Goal: Task Accomplishment & Management: Manage account settings

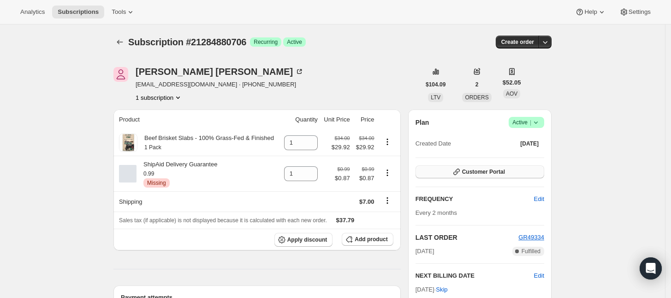
click at [478, 168] on span "Customer Portal" at bounding box center [483, 171] width 43 height 7
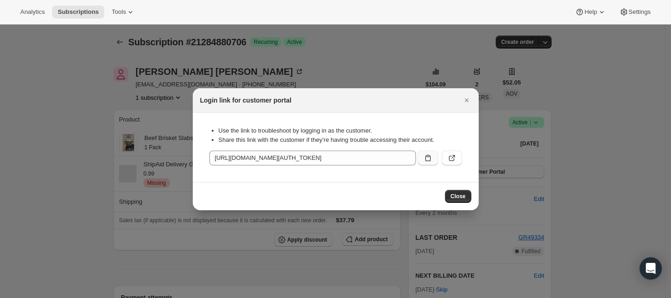
click at [432, 156] on icon ":rc3:" at bounding box center [427, 157] width 9 height 9
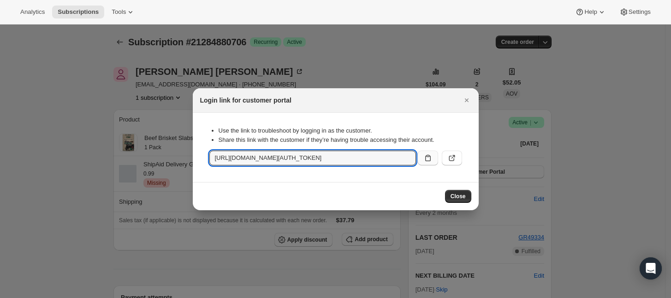
click at [432, 159] on icon ":rc3:" at bounding box center [427, 157] width 9 height 9
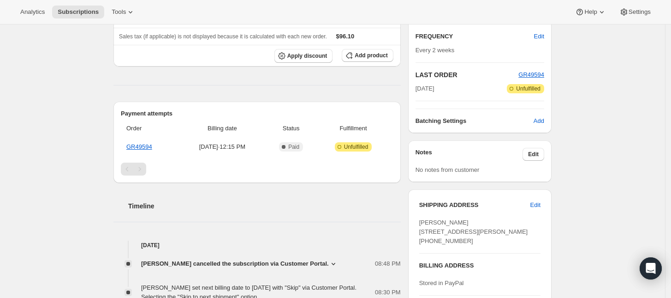
scroll to position [288, 0]
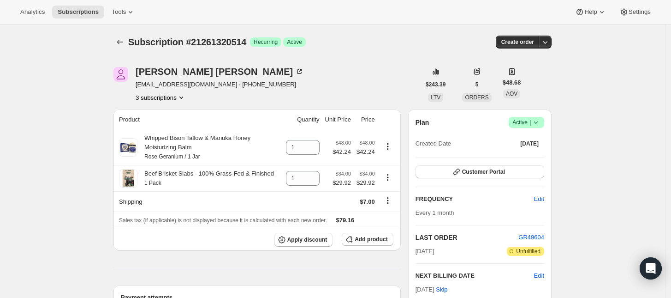
click at [178, 94] on button "3 subscriptions" at bounding box center [161, 97] width 50 height 9
click at [176, 113] on span "21261287746" at bounding box center [164, 114] width 64 height 9
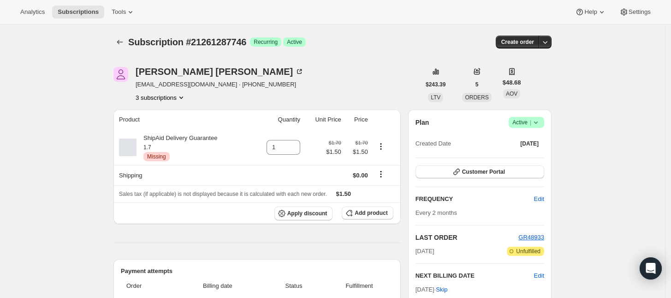
click at [168, 98] on button "3 subscriptions" at bounding box center [161, 97] width 50 height 9
click at [173, 145] on span "21930213698" at bounding box center [164, 146] width 64 height 9
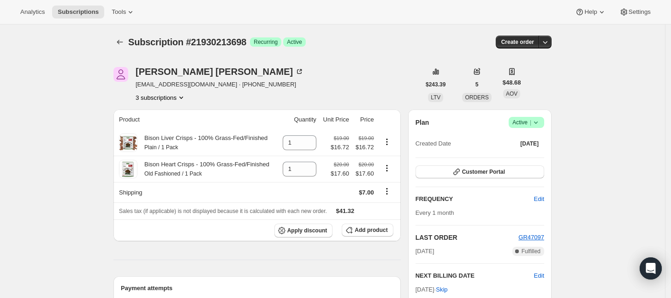
click at [168, 101] on button "3 subscriptions" at bounding box center [161, 97] width 50 height 9
click at [173, 94] on button "3 subscriptions" at bounding box center [161, 97] width 50 height 9
click at [175, 113] on span "21261287746" at bounding box center [164, 114] width 64 height 9
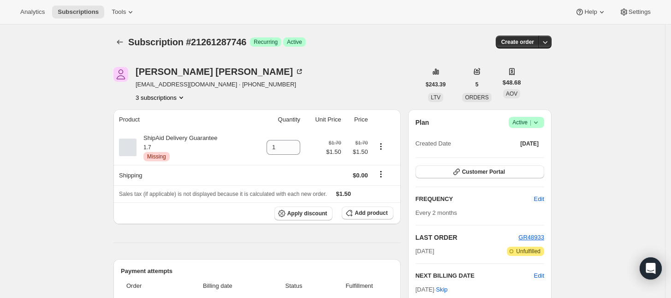
click at [171, 92] on div "Kelli Owens kelowe6@gmail.com · +16262327538 3 subscriptions" at bounding box center [220, 84] width 168 height 35
click at [174, 99] on button "3 subscriptions" at bounding box center [161, 97] width 50 height 9
click at [167, 127] on span "21261320514" at bounding box center [150, 130] width 37 height 7
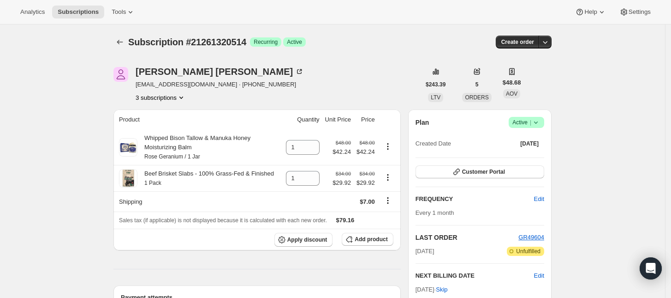
click at [165, 98] on button "3 subscriptions" at bounding box center [161, 97] width 50 height 9
click at [164, 114] on span "21261287746" at bounding box center [150, 114] width 37 height 7
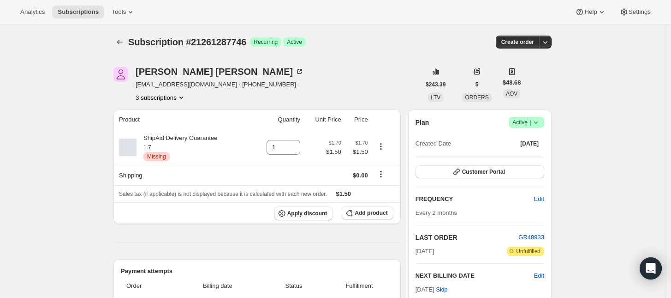
click at [173, 99] on button "3 subscriptions" at bounding box center [161, 97] width 50 height 9
click at [176, 129] on span "21261320514" at bounding box center [164, 130] width 64 height 9
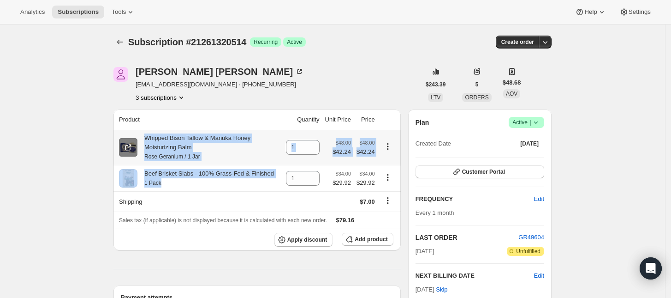
drag, startPoint x: 174, startPoint y: 181, endPoint x: 137, endPoint y: 139, distance: 56.2
click at [137, 139] on tbody "Whipped Bison Tallow & Manuka Honey Moisturizing Balm Rose Geranium / 1 Jar 1 $…" at bounding box center [256, 190] width 287 height 120
copy tbody "Whipped Bison Tallow & Manuka Honey Moisturizing Balm Rose Geranium / 1 Jar $48…"
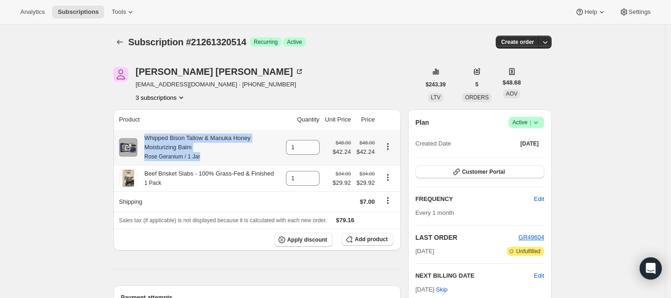
drag, startPoint x: 149, startPoint y: 137, endPoint x: 206, endPoint y: 155, distance: 60.0
click at [206, 155] on div "Whipped Bison Tallow & Manuka Honey Moisturizing Balm Rose Geranium / 1 Jar" at bounding box center [208, 147] width 143 height 28
copy div "Whipped Bison Tallow & Manuka Honey Moisturizing Balm Rose Geranium / 1 Jar"
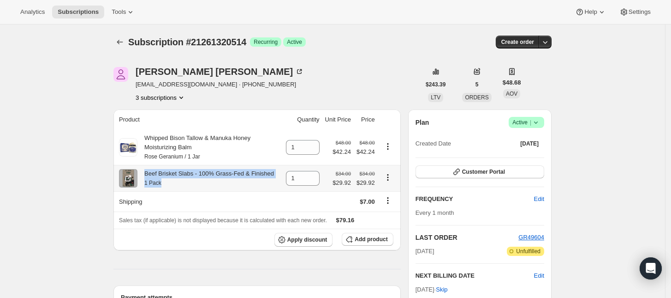
drag, startPoint x: 167, startPoint y: 186, endPoint x: 147, endPoint y: 174, distance: 23.6
click at [147, 174] on div "Beef Brisket Slabs - 100% Grass-Fed & Finished 1 Pack" at bounding box center [205, 178] width 137 height 18
copy div "Beef Brisket Slabs - 100% Grass-Fed & Finished 1 Pack"
click at [151, 97] on button "3 subscriptions" at bounding box center [161, 97] width 50 height 9
click at [164, 143] on span "21930213698" at bounding box center [150, 146] width 37 height 7
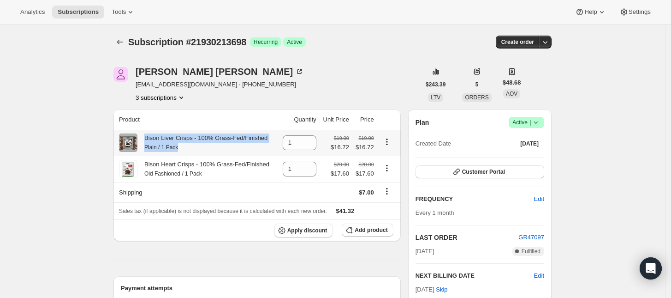
drag, startPoint x: 183, startPoint y: 148, endPoint x: 145, endPoint y: 138, distance: 38.9
click at [145, 138] on div "Bison Liver Crisps - 100% Grass-Fed/Finished Plain / 1 Pack" at bounding box center [202, 142] width 130 height 18
copy div "Bison Liver Crisps - 100% Grass-Fed/Finished Plain / 1 Pack"
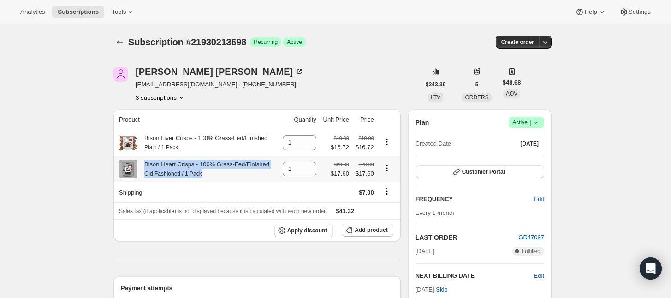
drag, startPoint x: 202, startPoint y: 177, endPoint x: 148, endPoint y: 164, distance: 55.0
click at [148, 164] on div "Bison Heart Crisps - 100% Grass-Fed/Finished Old Fashioned / 1 Pack" at bounding box center [203, 169] width 132 height 18
copy div "Bison Heart Crisps - 100% Grass-Fed/Finished Old Fashioned / 1 Pack"
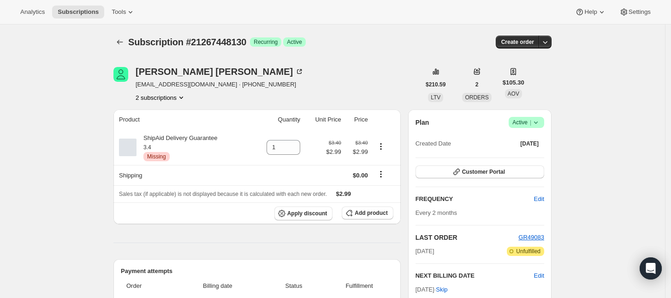
click at [172, 97] on button "2 subscriptions" at bounding box center [161, 97] width 50 height 9
click at [169, 134] on span "21267480898" at bounding box center [164, 130] width 64 height 9
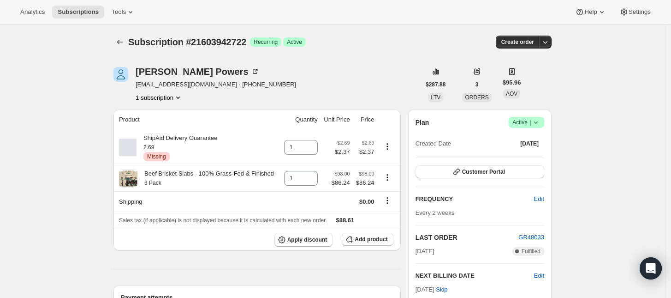
click at [174, 101] on button "1 subscription" at bounding box center [159, 97] width 47 height 9
click at [527, 129] on div "Plan Success Active | Created Date Aug 13, 2025" at bounding box center [480, 133] width 129 height 33
click at [535, 120] on icon at bounding box center [535, 122] width 9 height 9
click at [528, 150] on button "Cancel subscription" at bounding box center [530, 156] width 58 height 15
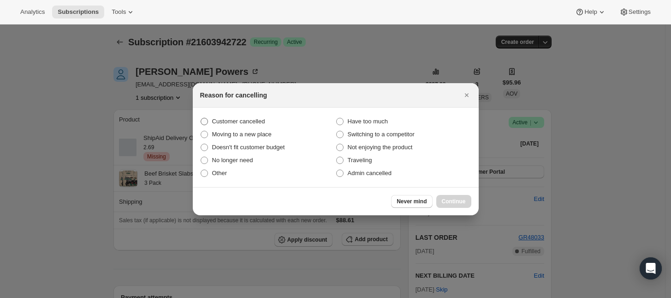
click at [268, 124] on label "Customer cancelled" at bounding box center [268, 121] width 136 height 13
click at [201, 118] on input "Customer cancelled" at bounding box center [201, 118] width 0 height 0
radio input "true"
click at [454, 196] on button "Continue" at bounding box center [453, 201] width 35 height 13
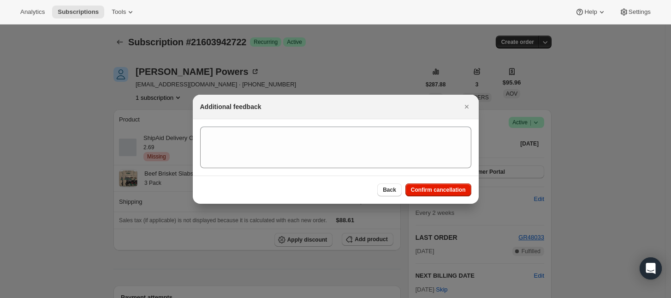
click at [452, 182] on div "Back Confirm cancellation" at bounding box center [336, 189] width 286 height 28
click at [450, 185] on button "Confirm cancellation" at bounding box center [438, 189] width 66 height 13
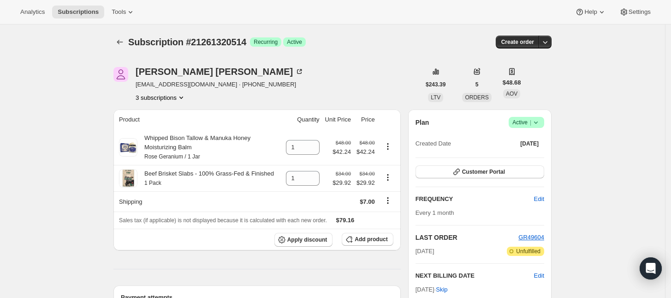
click at [177, 93] on button "3 subscriptions" at bounding box center [161, 97] width 50 height 9
click at [180, 142] on span "21930213698" at bounding box center [164, 146] width 64 height 9
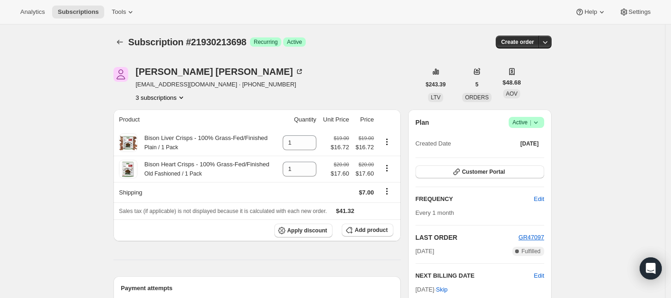
click at [169, 94] on button "3 subscriptions" at bounding box center [161, 97] width 50 height 9
click at [180, 127] on span "21261320514" at bounding box center [164, 130] width 64 height 9
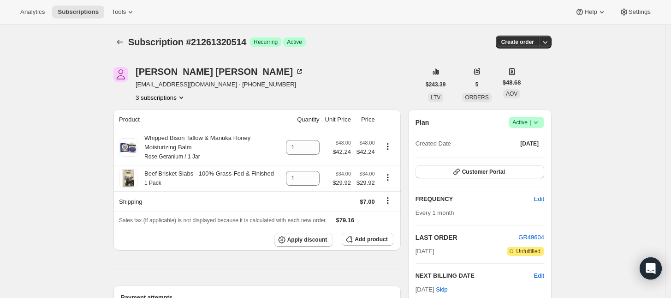
click at [528, 121] on span "Active |" at bounding box center [526, 122] width 28 height 9
click at [540, 161] on button "Cancel subscription" at bounding box center [530, 156] width 58 height 15
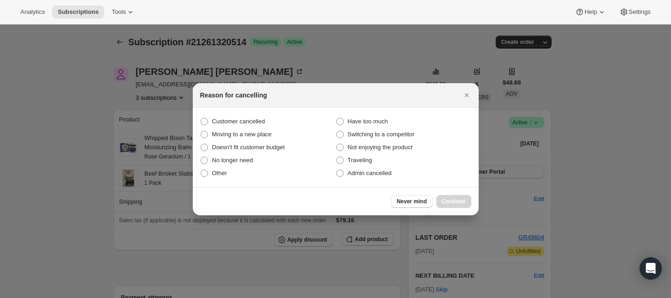
click at [248, 111] on section "Customer cancelled Have too much Moving to a new place Switching to a competito…" at bounding box center [336, 146] width 286 height 79
click at [241, 120] on span "Customer cancelled" at bounding box center [238, 121] width 53 height 7
click at [201, 118] on input "Customer cancelled" at bounding box center [201, 118] width 0 height 0
radio input "true"
click at [452, 198] on span "Continue" at bounding box center [454, 200] width 24 height 7
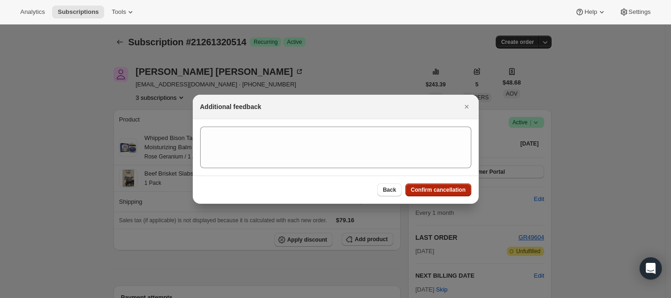
click at [450, 189] on span "Confirm cancellation" at bounding box center [438, 189] width 55 height 7
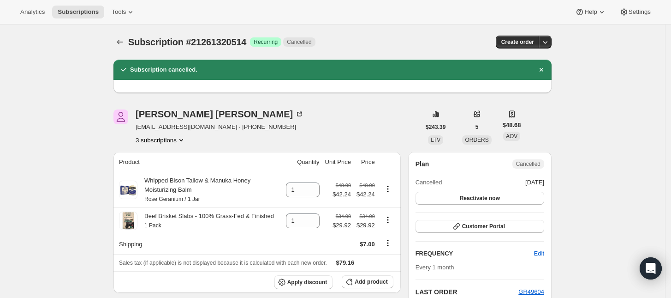
click at [170, 143] on button "3 subscriptions" at bounding box center [161, 139] width 50 height 9
click at [173, 159] on span "21261287746" at bounding box center [164, 157] width 64 height 9
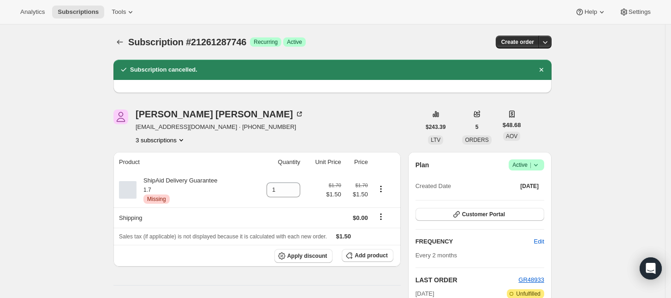
click at [174, 138] on button "3 subscriptions" at bounding box center [161, 139] width 50 height 9
click at [181, 189] on span "21930213698" at bounding box center [164, 188] width 64 height 9
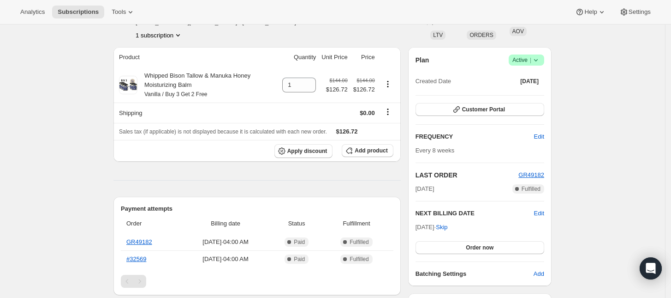
scroll to position [22, 0]
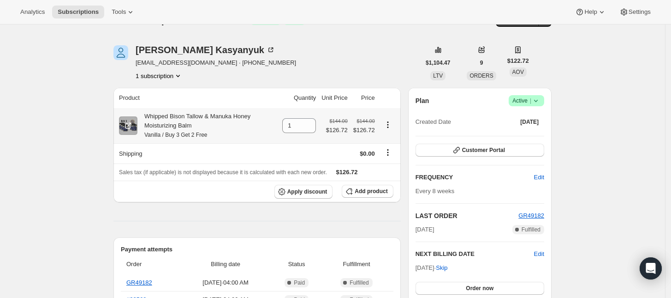
click at [391, 126] on icon "Product actions" at bounding box center [387, 124] width 9 height 9
click at [384, 144] on span "Swap variant" at bounding box center [391, 142] width 35 height 7
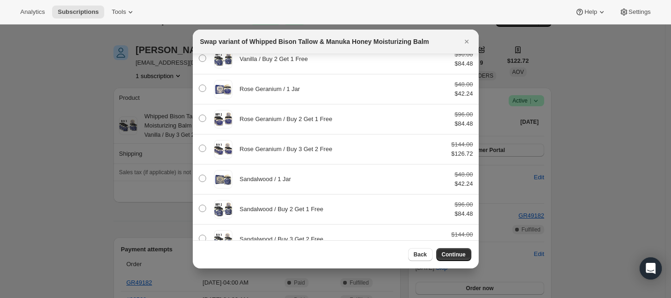
scroll to position [84, 0]
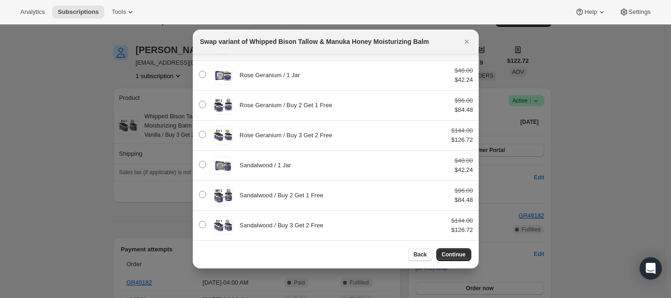
click at [418, 253] on span "Back" at bounding box center [420, 253] width 13 height 7
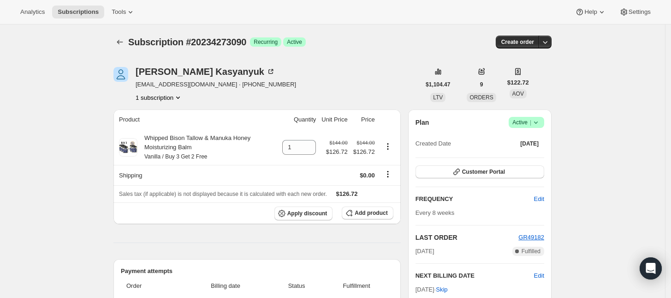
scroll to position [22, 0]
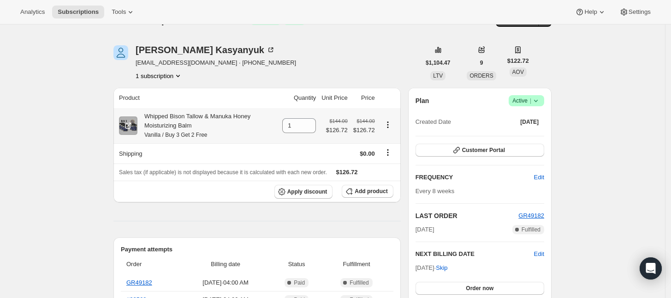
click at [388, 122] on icon "Product actions" at bounding box center [387, 124] width 9 height 9
click at [387, 119] on button "Product actions" at bounding box center [388, 124] width 15 height 10
click at [388, 150] on icon "Shipping actions" at bounding box center [387, 152] width 9 height 9
click at [387, 120] on icon "Product actions" at bounding box center [387, 124] width 9 height 9
click at [386, 141] on span "Swap variant" at bounding box center [391, 142] width 35 height 7
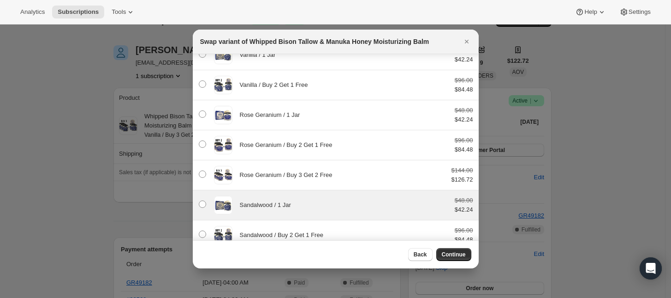
scroll to position [84, 0]
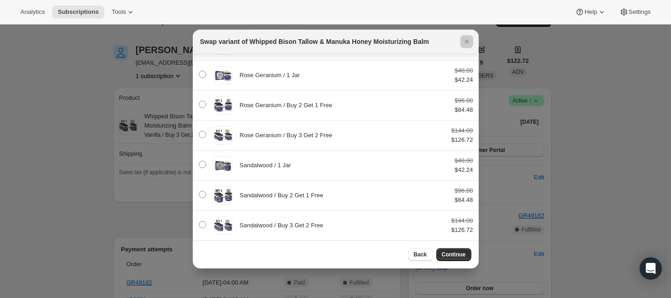
click at [52, 136] on div at bounding box center [335, 149] width 671 height 298
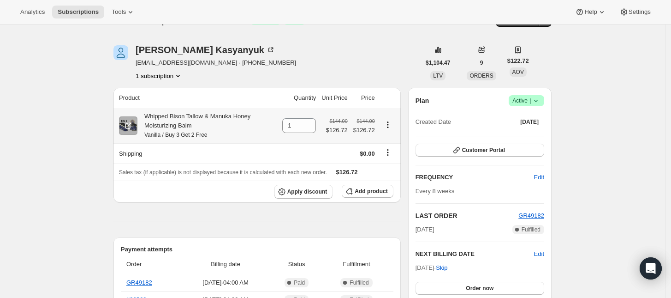
click at [225, 123] on div "Whipped Bison Tallow & Manuka Honey Moisturizing Balm Vanilla / Buy 3 Get 2 Free" at bounding box center [206, 126] width 139 height 28
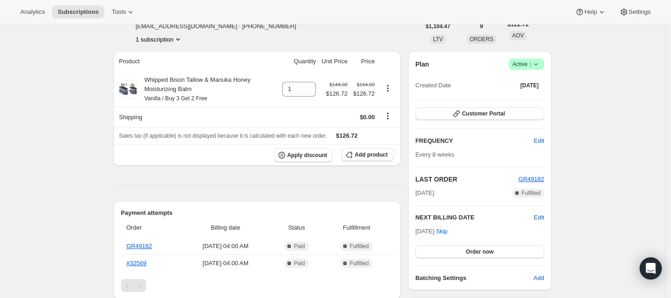
scroll to position [58, 0]
click at [393, 87] on icon "Product actions" at bounding box center [387, 88] width 9 height 9
click at [383, 110] on span "Swap variant" at bounding box center [391, 106] width 35 height 7
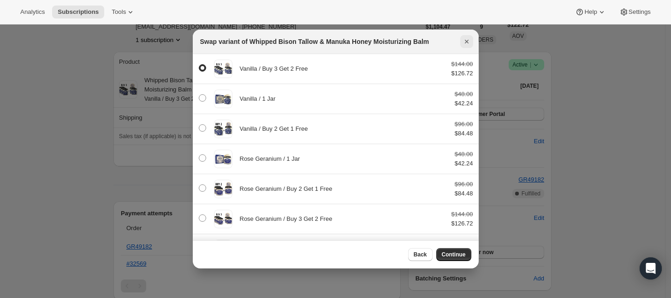
click at [464, 44] on icon "Close" at bounding box center [466, 41] width 9 height 9
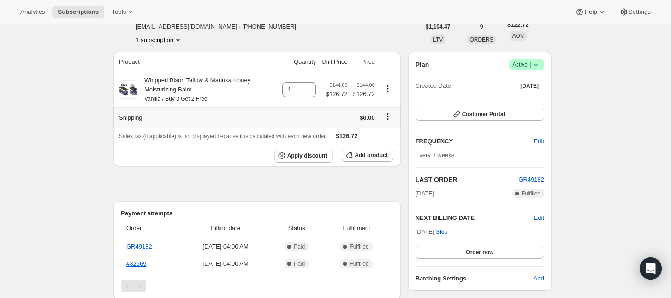
click at [391, 114] on icon "Shipping actions" at bounding box center [387, 116] width 9 height 9
click at [193, 81] on div "Whipped Bison Tallow & Manuka Honey Moisturizing Balm Vanilla / Buy 3 Get 2 Free" at bounding box center [206, 90] width 139 height 28
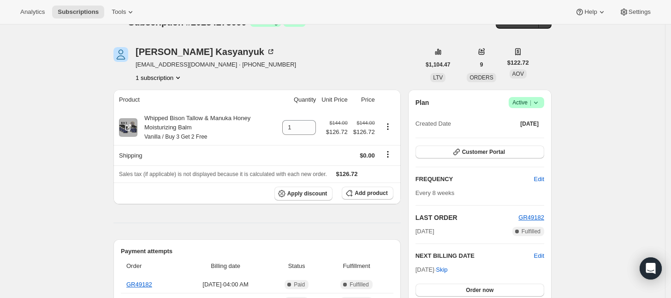
scroll to position [0, 0]
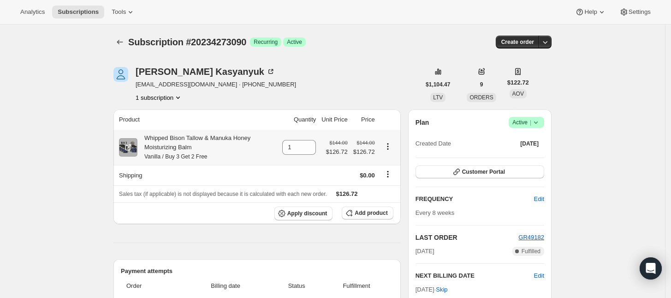
click at [390, 143] on icon "Product actions" at bounding box center [387, 146] width 9 height 9
click at [400, 161] on span "Swap variant" at bounding box center [391, 164] width 35 height 7
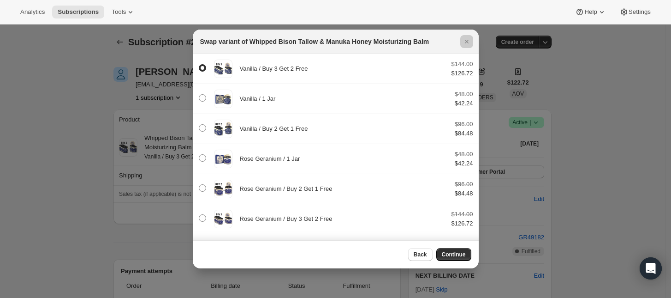
click at [92, 104] on div at bounding box center [335, 149] width 671 height 298
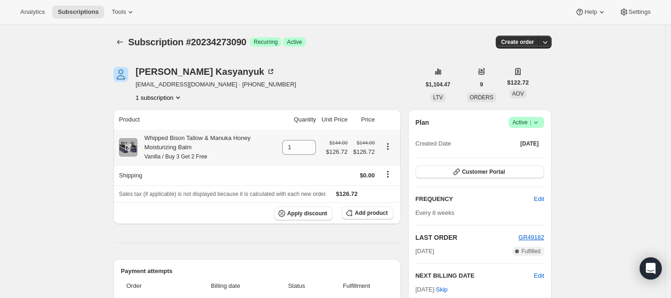
click at [388, 146] on icon "Product actions" at bounding box center [387, 146] width 9 height 9
click at [173, 96] on button "1 subscription" at bounding box center [159, 97] width 47 height 9
click at [393, 148] on icon "Product actions" at bounding box center [387, 146] width 9 height 9
click at [390, 175] on icon "Shipping actions" at bounding box center [387, 173] width 9 height 9
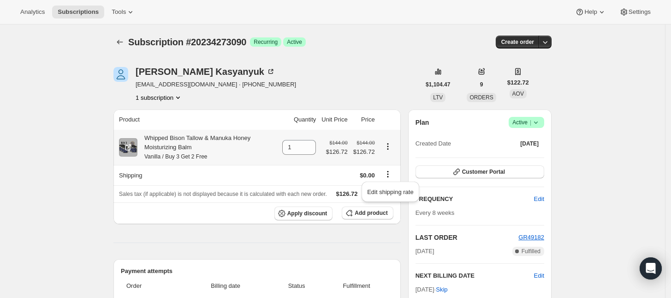
click at [389, 155] on td at bounding box center [389, 147] width 23 height 35
click at [392, 150] on icon "Product actions" at bounding box center [387, 146] width 9 height 9
